Goal: Participate in discussion: Engage in conversation with other users on a specific topic

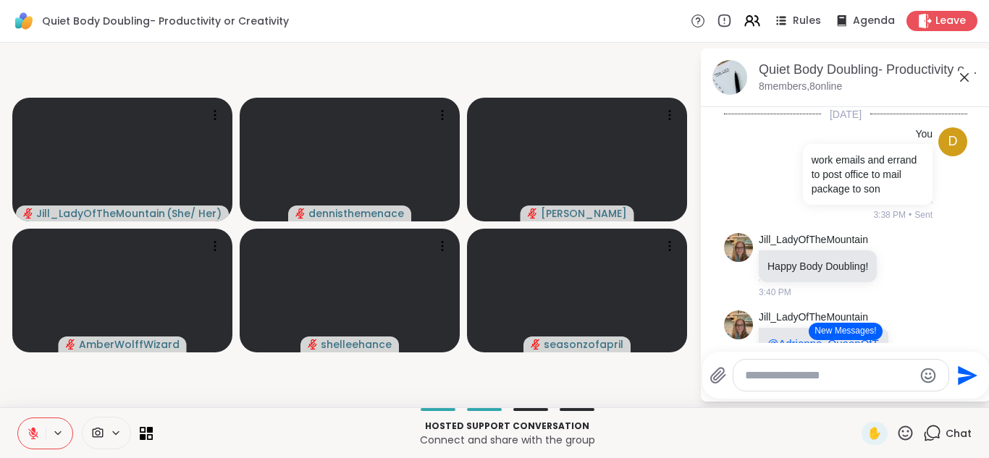
scroll to position [189, 0]
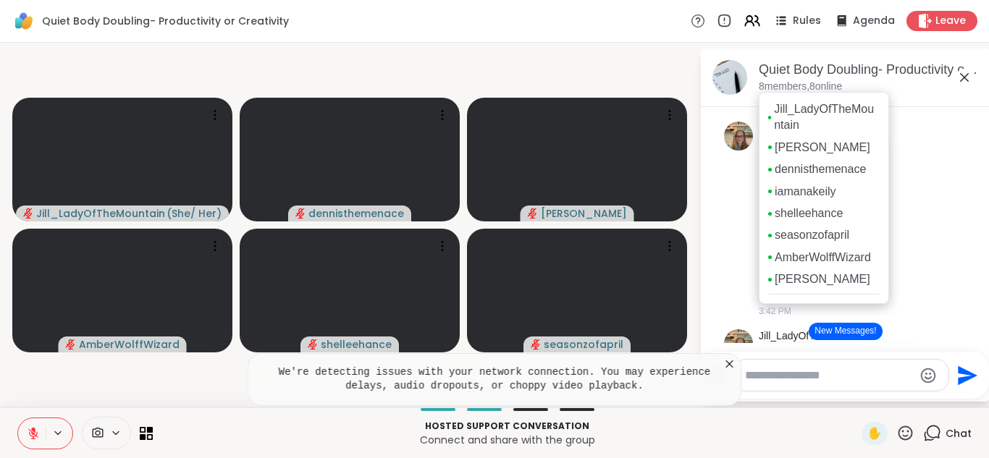
click at [831, 304] on div "[PERSON_NAME] [PERSON_NAME] iamanakeily shelleehance seasonzofapril AmberWolffW…" at bounding box center [824, 198] width 130 height 212
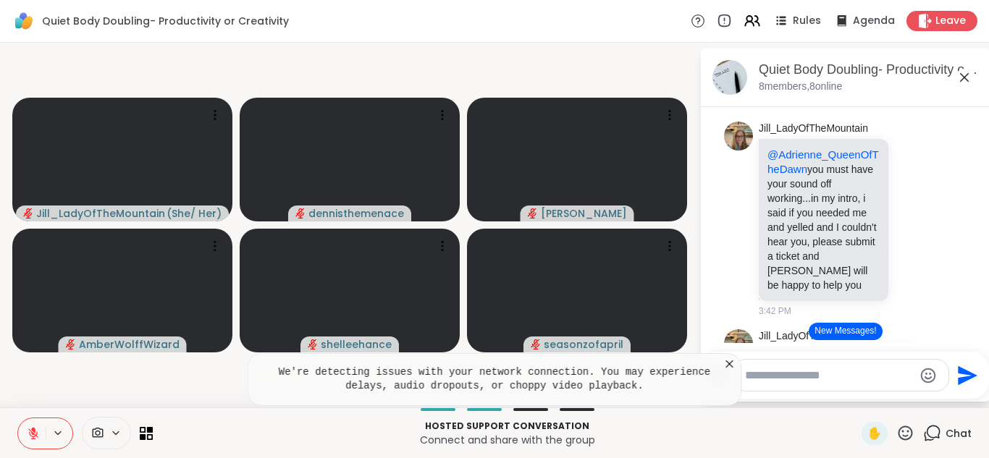
click at [973, 299] on li "[PERSON_NAME] @[PERSON_NAME] you must have your sound off working...in my intro…" at bounding box center [846, 220] width 263 height 208
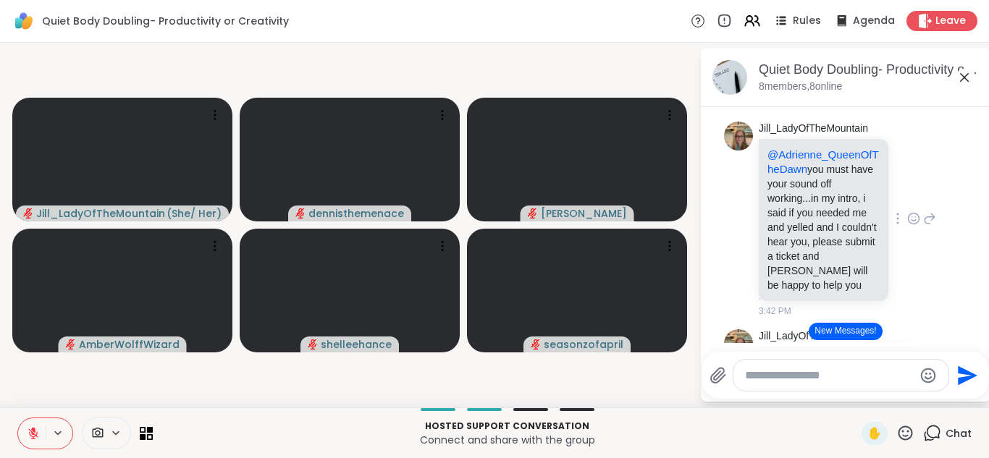
click at [869, 277] on p "@[PERSON_NAME] you must have your sound off working...in my intro, i said if yo…" at bounding box center [824, 220] width 112 height 145
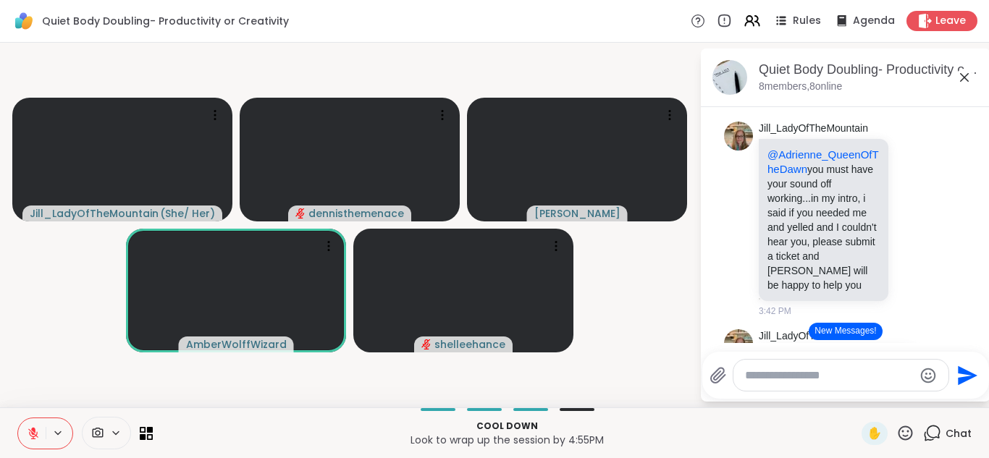
click at [839, 330] on button "New Messages!" at bounding box center [845, 331] width 73 height 17
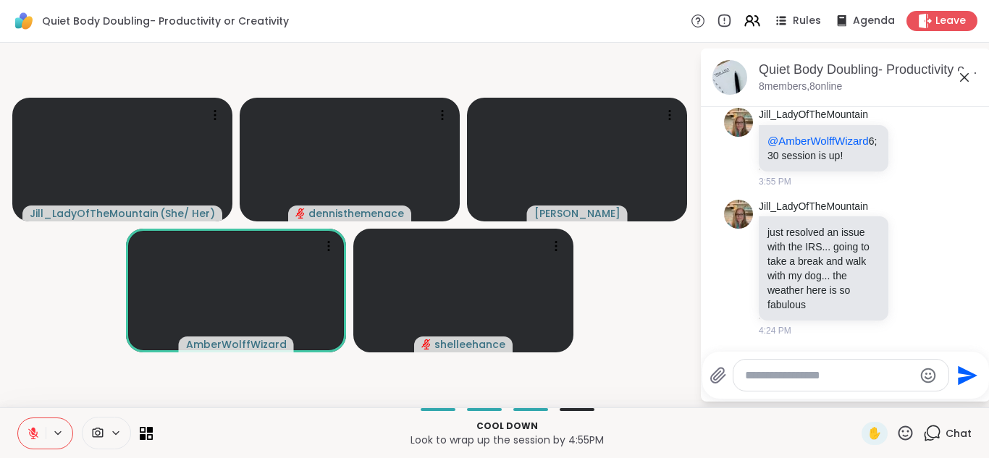
click at [272, 403] on div "[PERSON_NAME] ( She/ Her ) dennisthemenace [PERSON_NAME] shelleehance Quiet Bod…" at bounding box center [494, 225] width 989 height 365
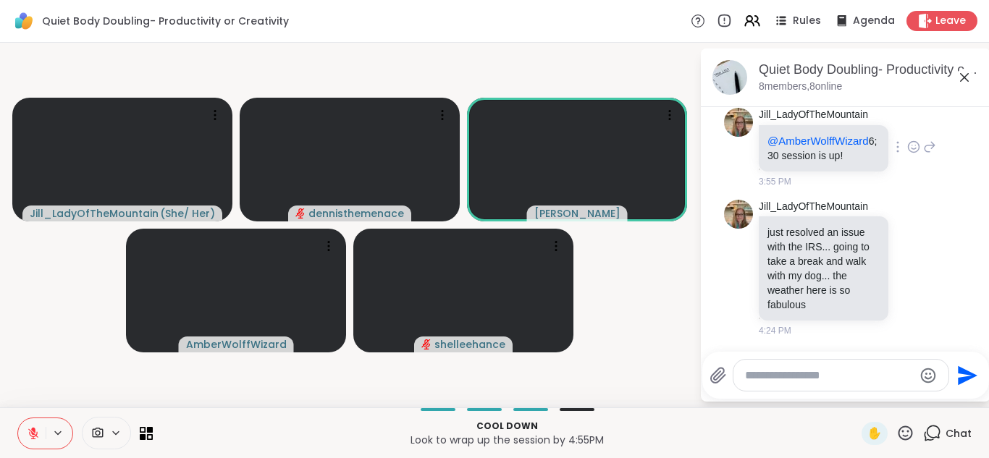
click at [950, 170] on div "[PERSON_NAME] @AmberWolffWizard 6;30 session is up! 3:55 PM" at bounding box center [845, 148] width 243 height 92
click at [607, 30] on div "Quiet Body Doubling- Productivity or Creativity Rules Agenda Leave" at bounding box center [494, 21] width 989 height 43
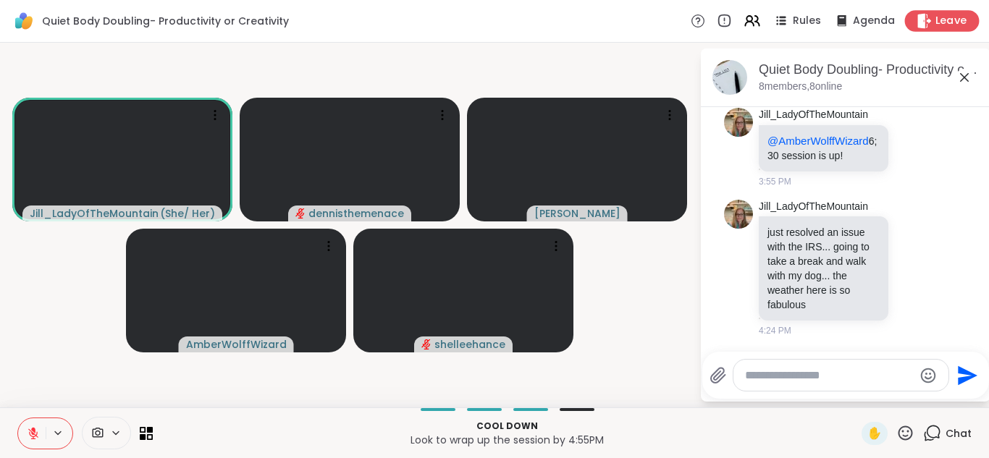
click at [939, 19] on span "Leave" at bounding box center [952, 21] width 32 height 15
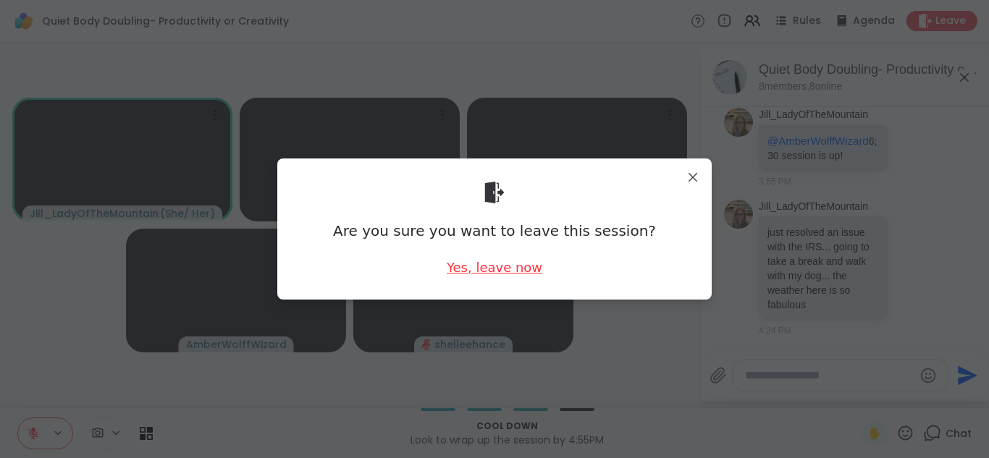
click at [486, 272] on div "Yes, leave now" at bounding box center [495, 268] width 96 height 18
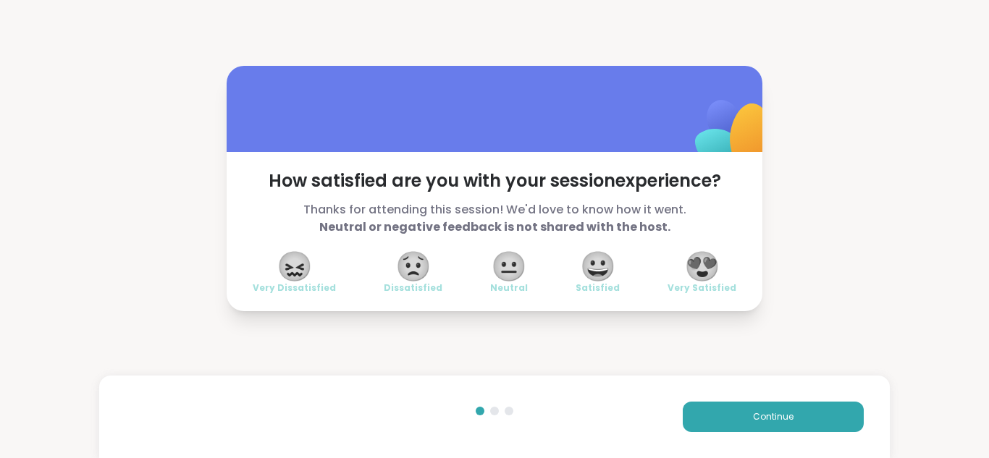
click at [709, 264] on span "😍" at bounding box center [702, 266] width 36 height 26
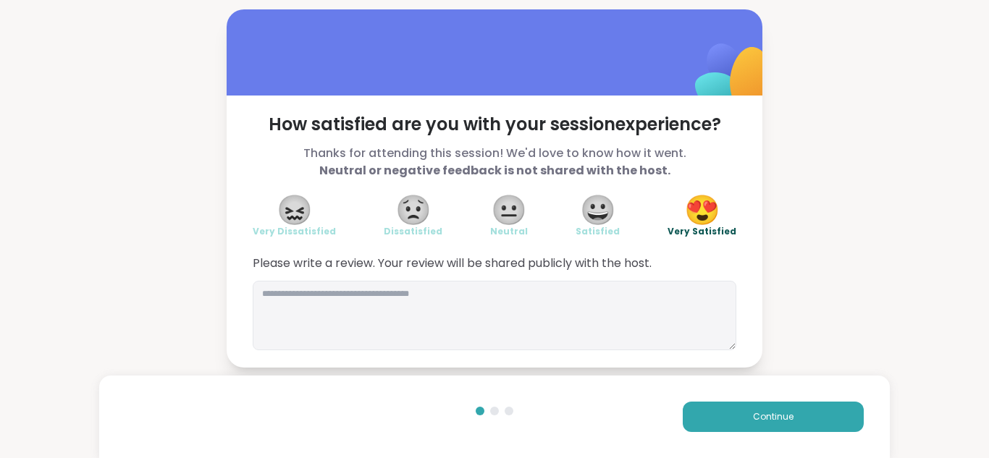
click at [709, 264] on span "Please write a review. Your review will be shared publicly with the host." at bounding box center [495, 263] width 484 height 17
click at [576, 296] on textarea at bounding box center [495, 316] width 484 height 70
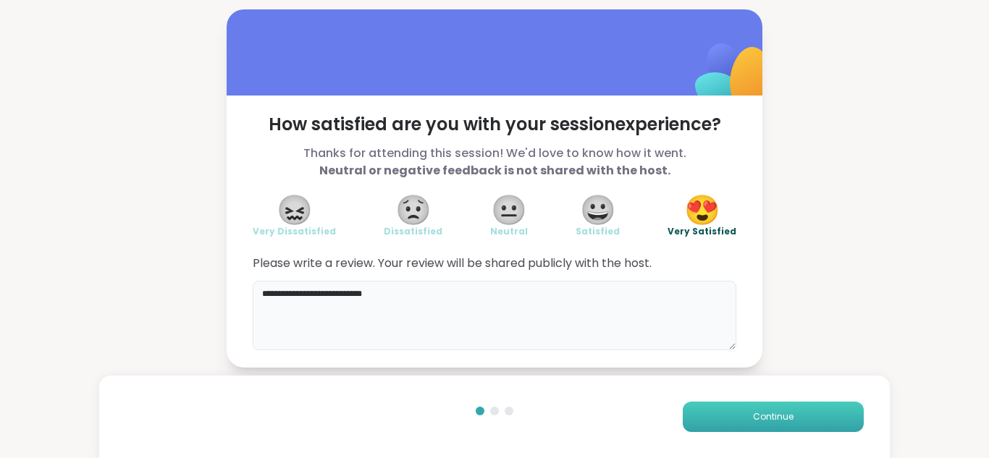
type textarea "**********"
click at [779, 416] on span "Continue" at bounding box center [773, 417] width 41 height 13
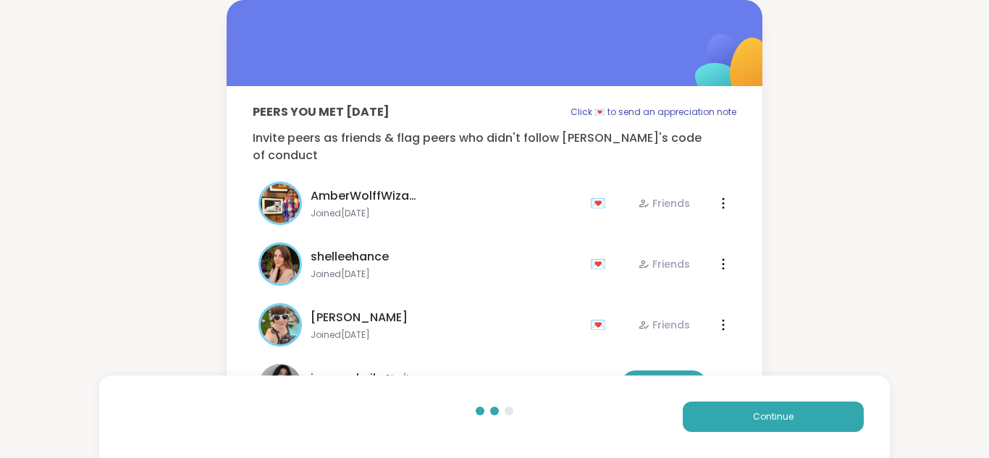
click at [547, 326] on div "[PERSON_NAME] Joined [DATE] 💌 Friends" at bounding box center [420, 324] width 323 height 43
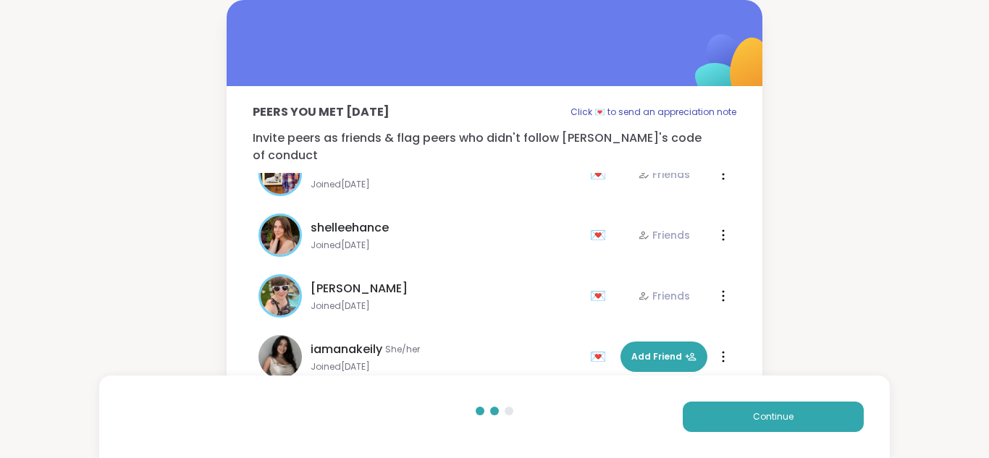
scroll to position [87, 0]
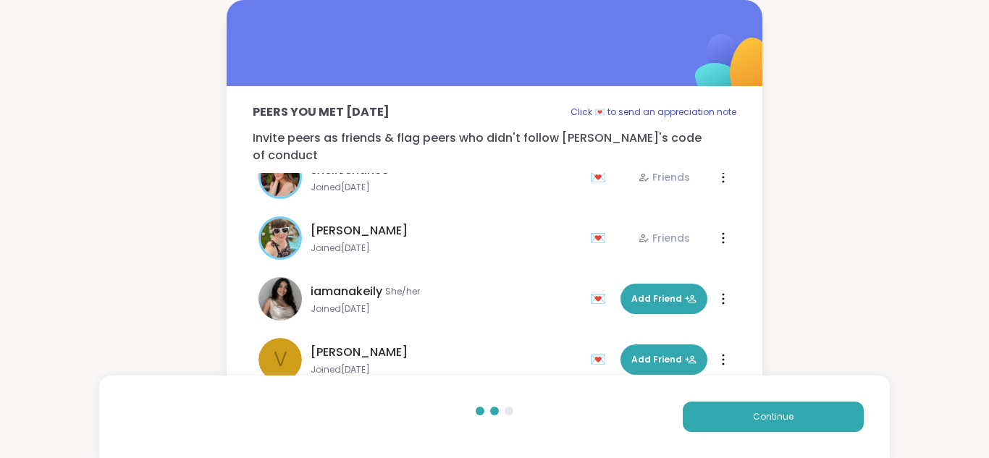
click at [558, 408] on div "Continue" at bounding box center [691, 417] width 345 height 30
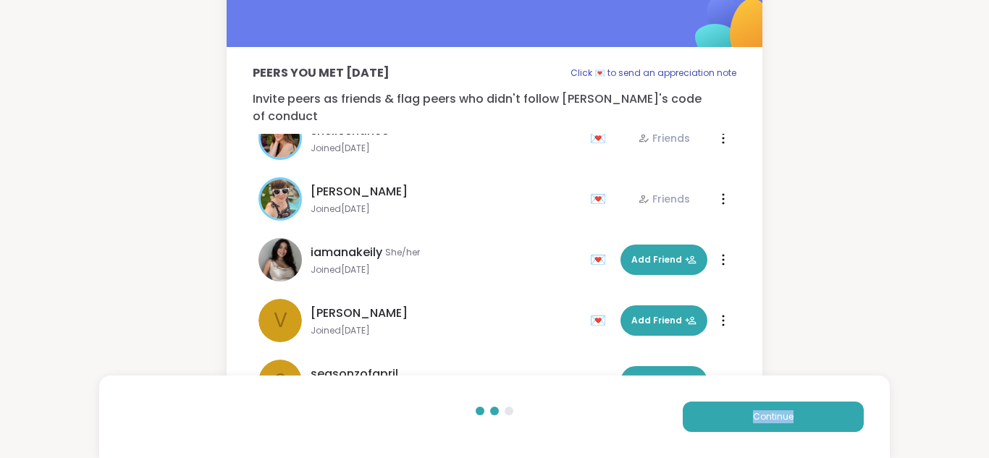
scroll to position [0, 0]
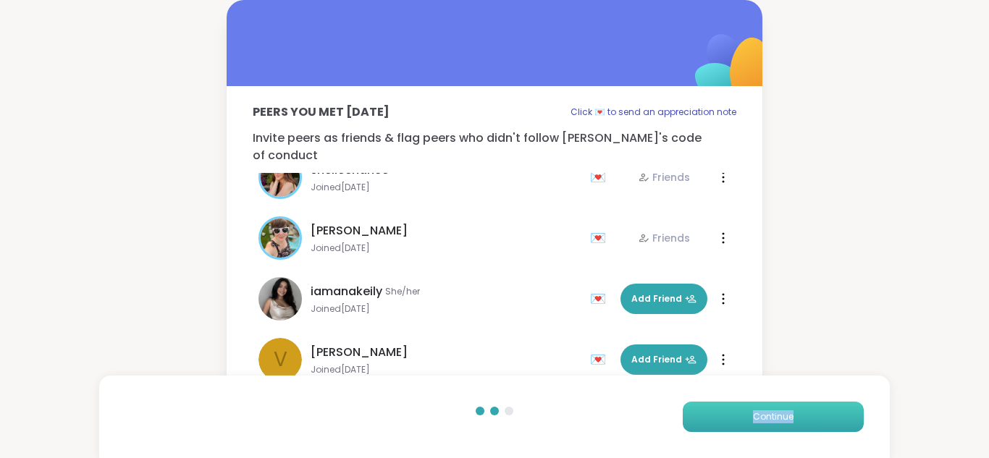
click at [763, 416] on span "Continue" at bounding box center [773, 417] width 41 height 13
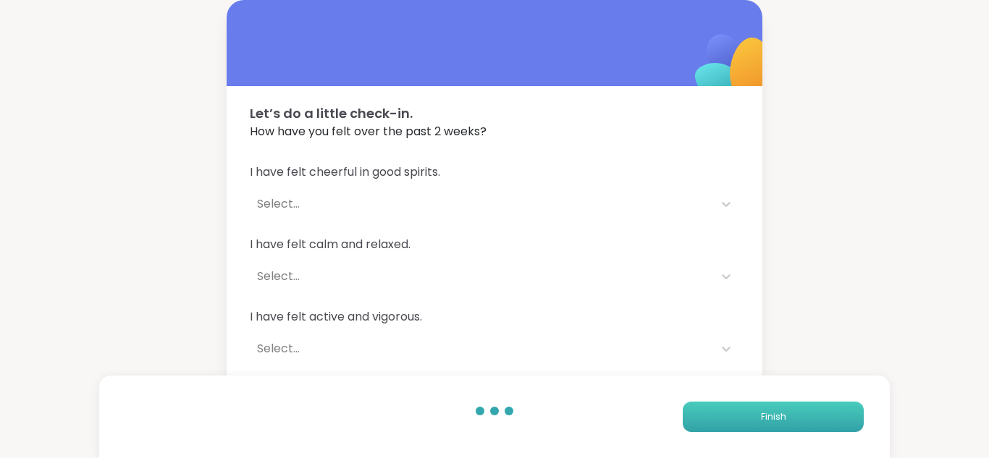
click at [763, 416] on span "Finish" at bounding box center [773, 417] width 25 height 13
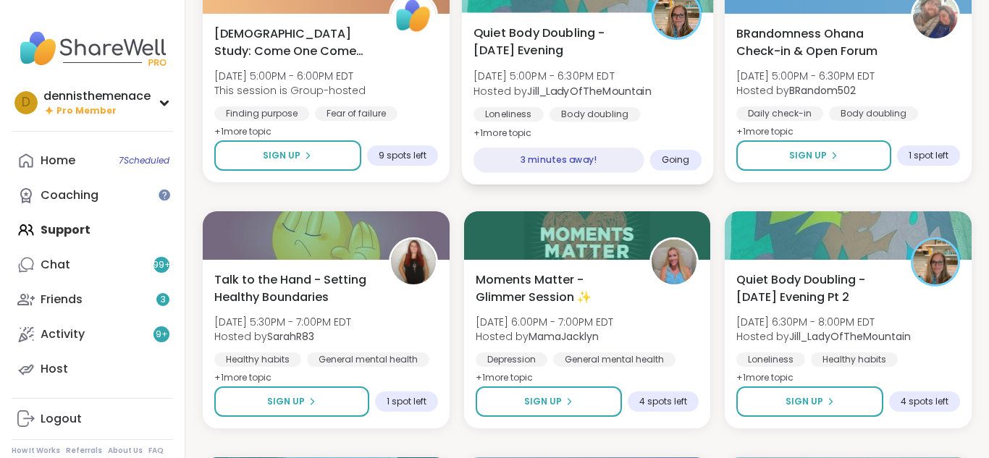
scroll to position [435, 0]
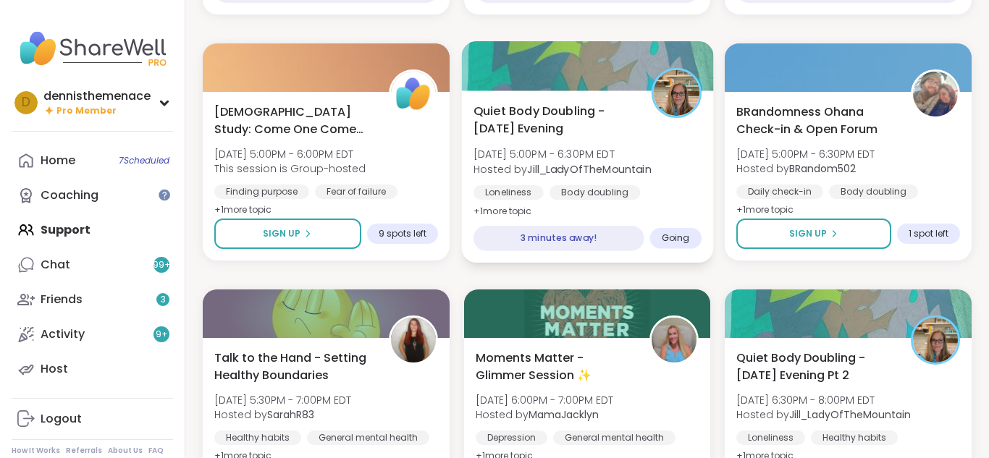
click at [576, 204] on div "Quiet Body Doubling -[DATE] Evening [DATE] 5:00PM - 6:30PM EDT Hosted by [PERSO…" at bounding box center [586, 177] width 251 height 172
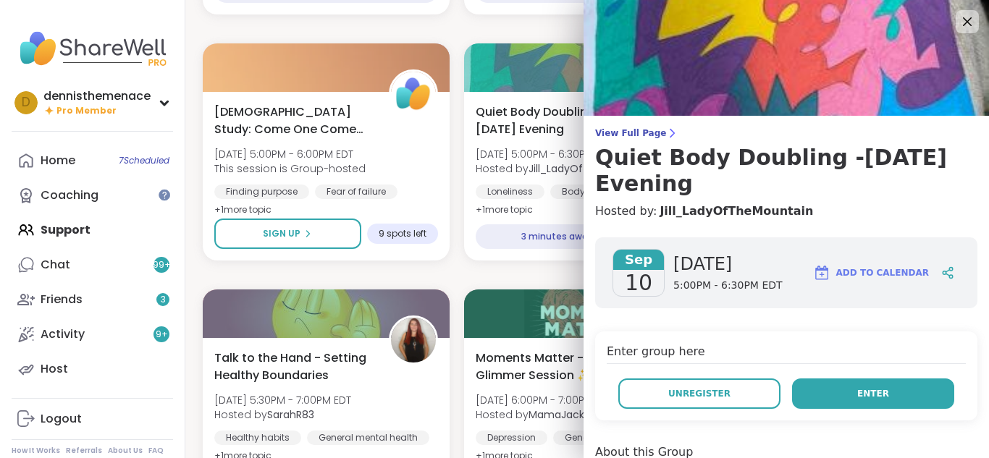
click at [845, 390] on button "Enter" at bounding box center [873, 394] width 162 height 30
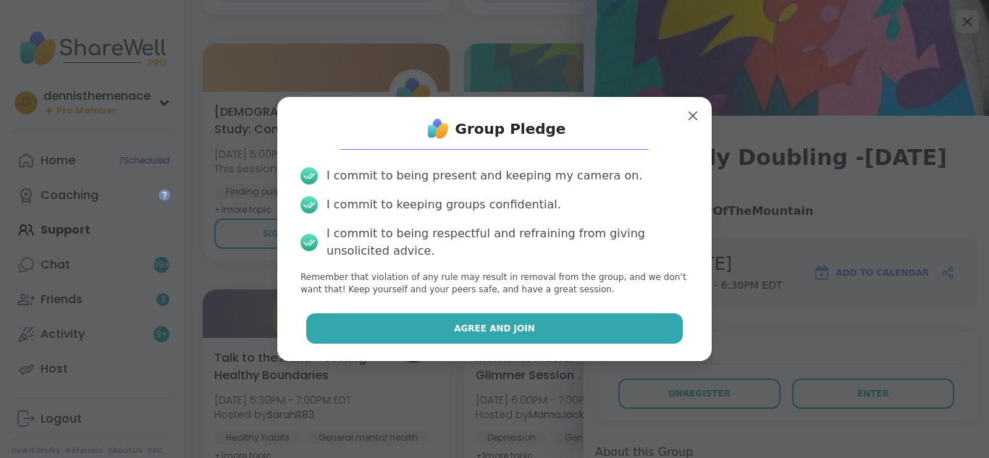
click at [534, 329] on button "Agree and Join" at bounding box center [494, 329] width 377 height 30
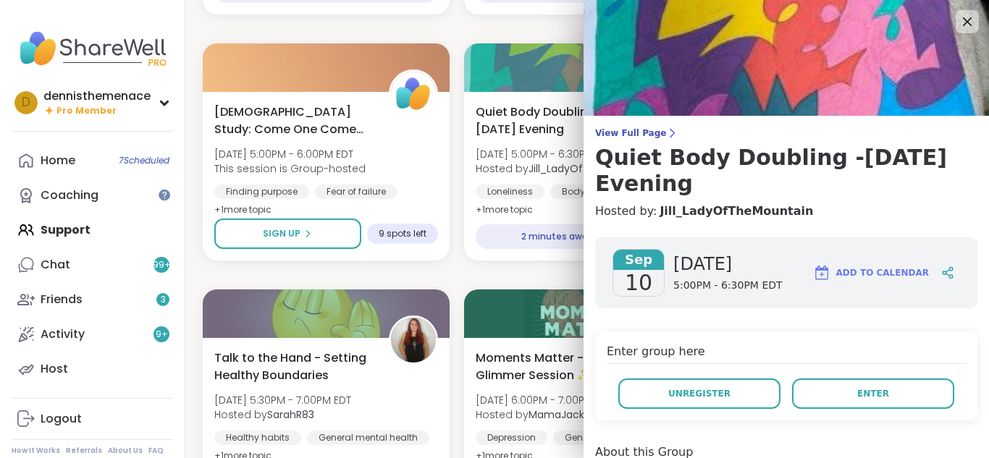
click at [534, 329] on div at bounding box center [587, 314] width 247 height 49
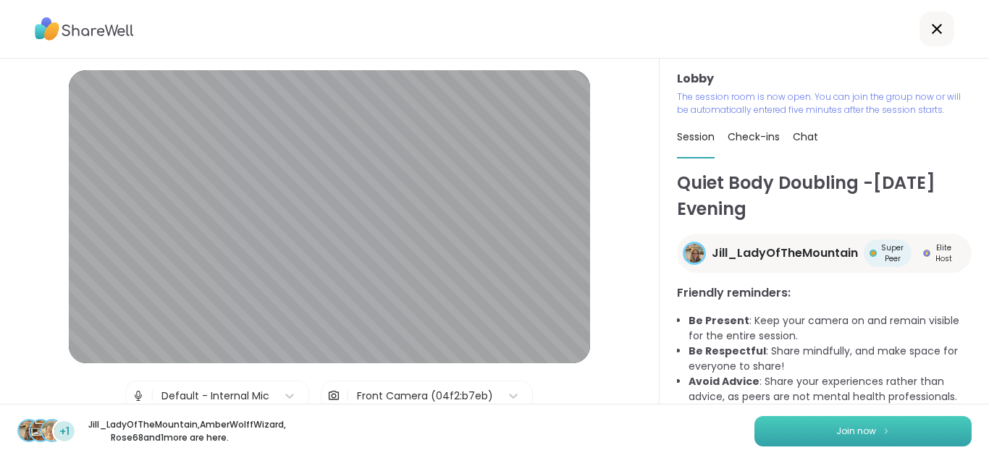
click at [856, 425] on span "Join now" at bounding box center [856, 431] width 40 height 13
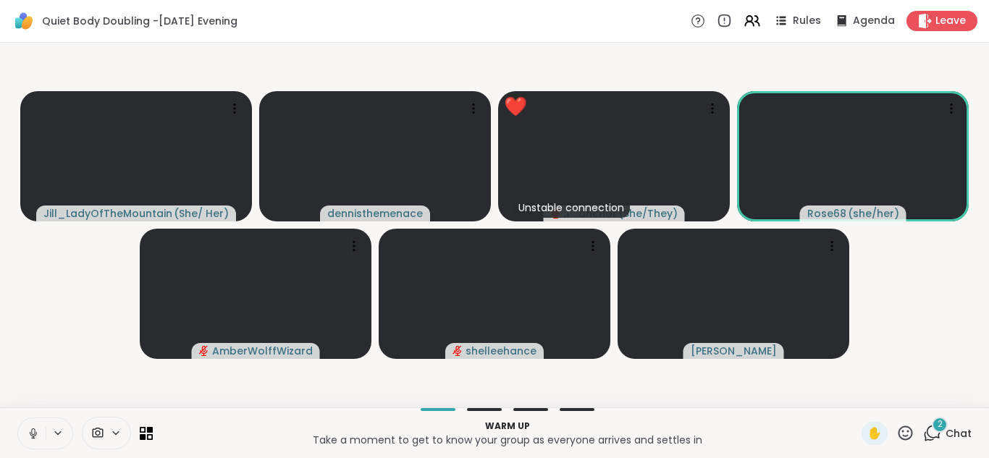
click at [317, 386] on video-player-container "[PERSON_NAME] ( She/ Her ) dennisthemenace ❤️ Unstable connection anchor ( She/…" at bounding box center [495, 225] width 972 height 353
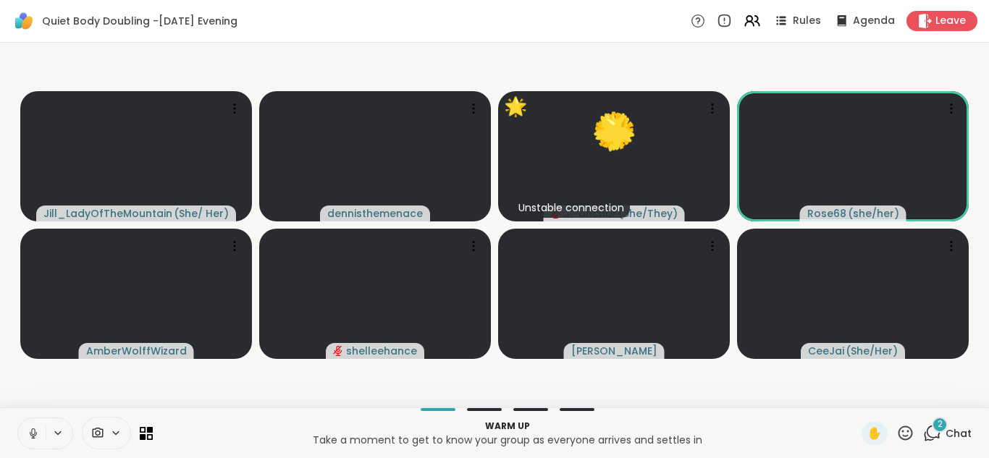
click at [30, 434] on icon at bounding box center [33, 433] width 13 height 13
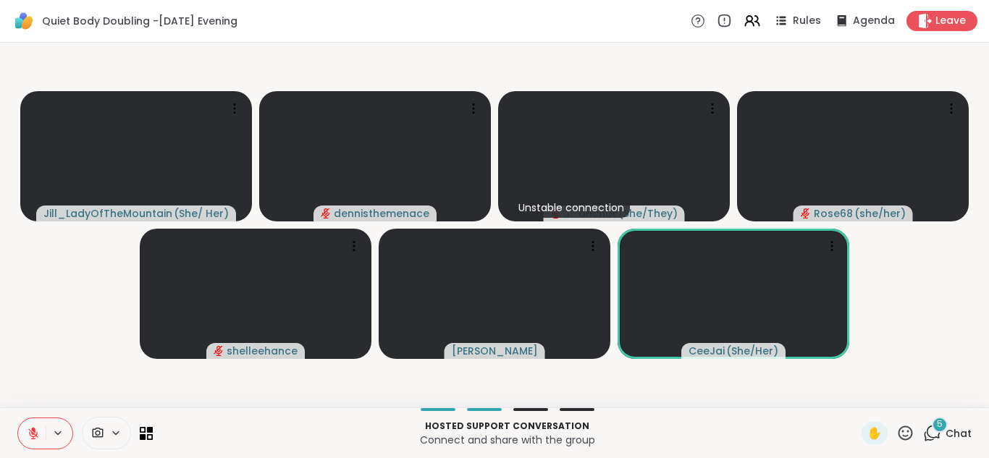
click at [906, 436] on icon at bounding box center [906, 433] width 14 height 14
click at [865, 395] on span "❤️" at bounding box center [863, 395] width 14 height 17
click at [369, 409] on div at bounding box center [507, 409] width 692 height 3
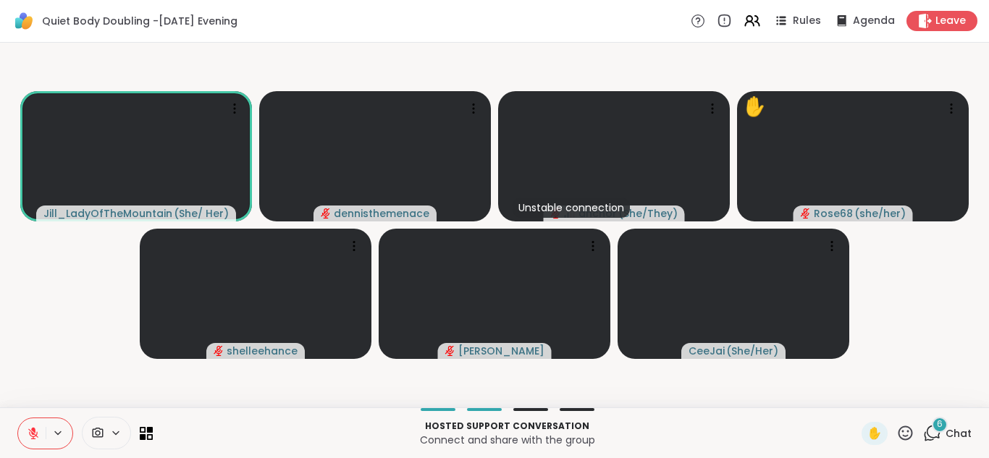
click at [30, 439] on icon at bounding box center [33, 433] width 13 height 13
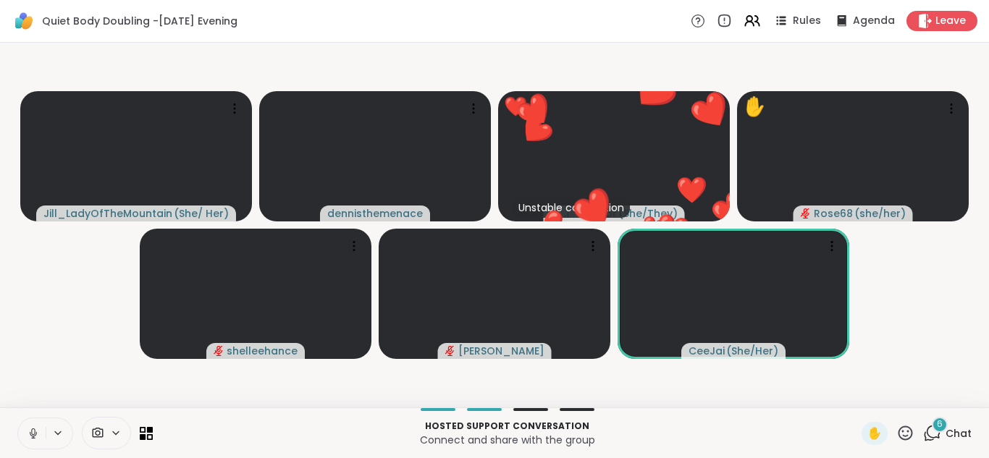
click at [33, 430] on icon at bounding box center [33, 433] width 13 height 13
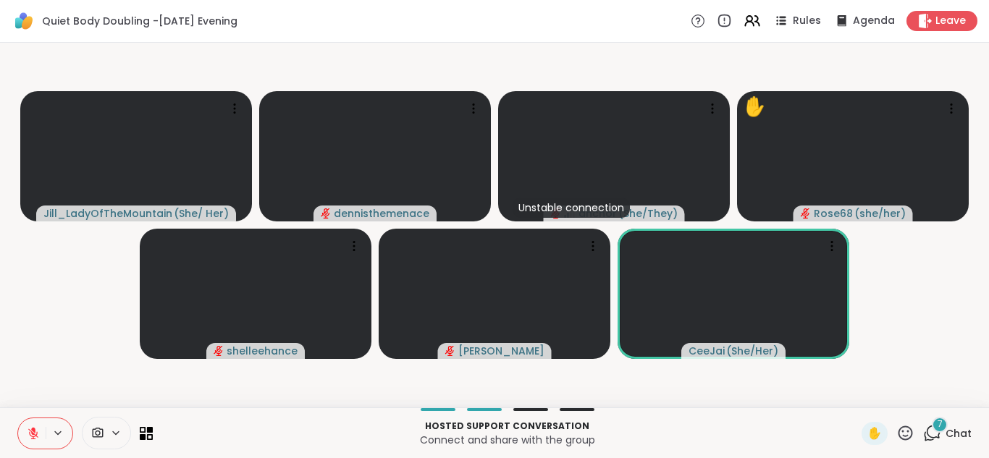
click at [34, 429] on icon at bounding box center [33, 430] width 4 height 6
click at [34, 429] on icon at bounding box center [33, 432] width 4 height 7
click at [34, 429] on icon at bounding box center [33, 430] width 4 height 6
click at [33, 429] on icon at bounding box center [33, 432] width 4 height 7
click at [33, 428] on icon at bounding box center [33, 430] width 4 height 6
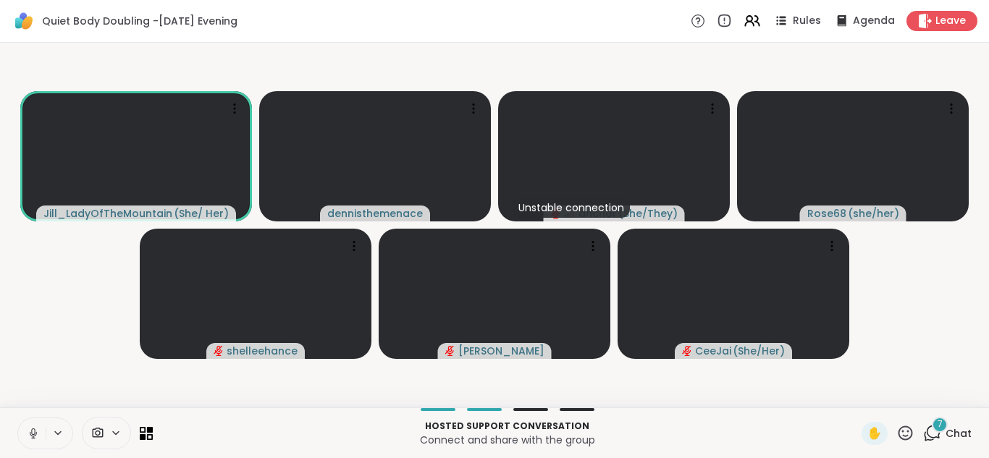
click at [33, 432] on icon at bounding box center [33, 433] width 13 height 13
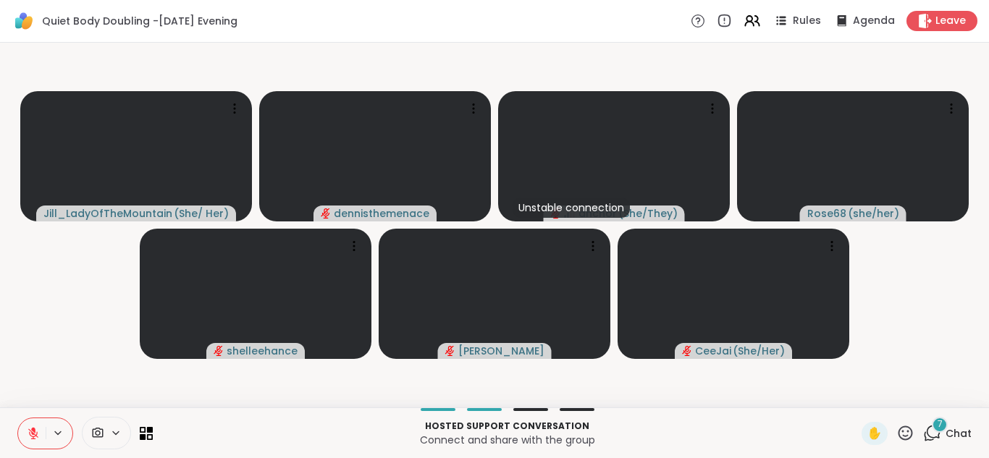
click at [33, 432] on icon at bounding box center [33, 434] width 10 height 10
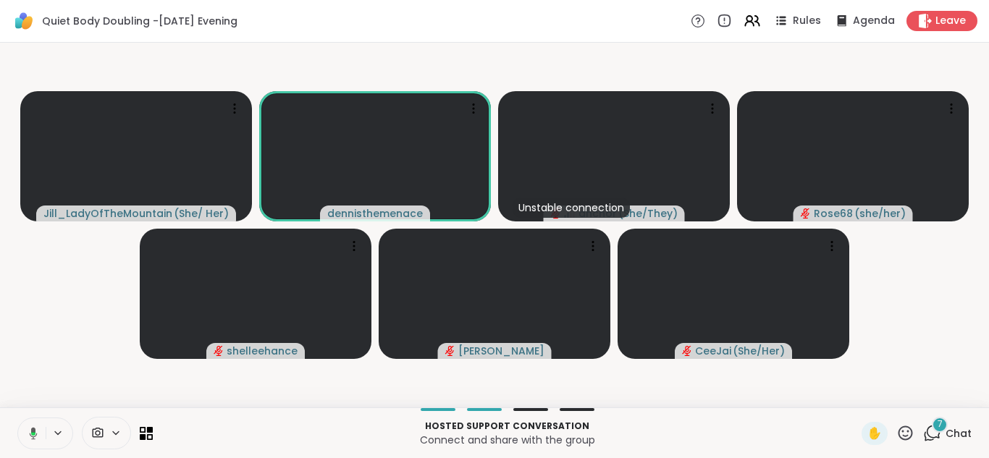
click at [33, 432] on icon at bounding box center [33, 434] width 4 height 4
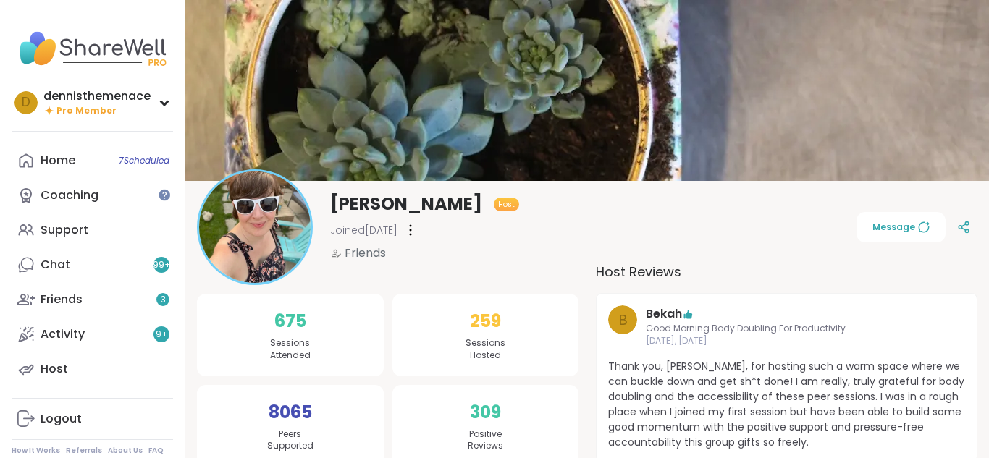
click at [858, 200] on div "Adrienne_QueenOfTheDawn Host Joined Feb 2025 Friends Message" at bounding box center [587, 227] width 781 height 116
